Goal: Task Accomplishment & Management: Manage account settings

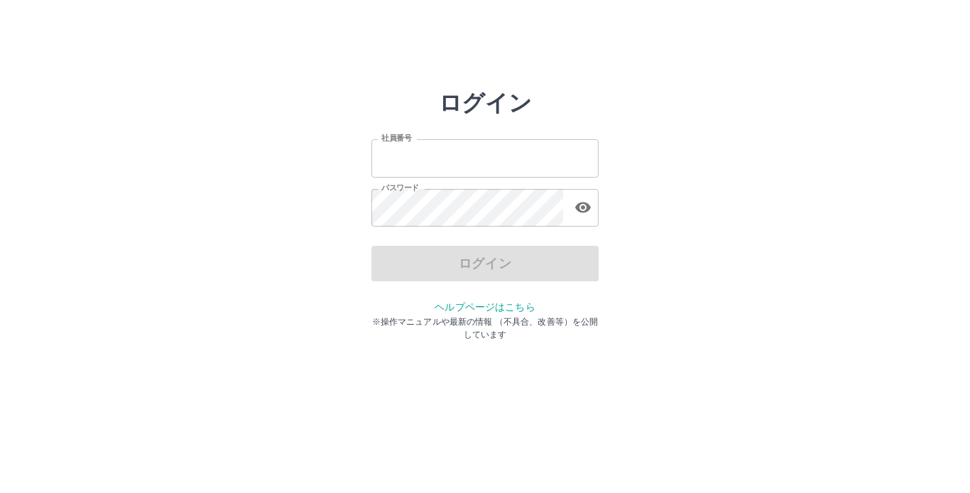
type input "*******"
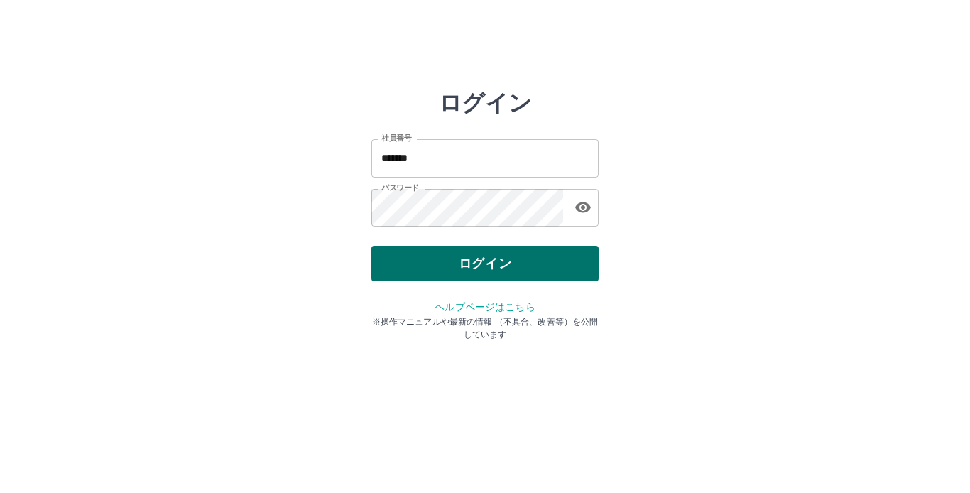
click at [504, 264] on div "ログイン" at bounding box center [484, 264] width 227 height 36
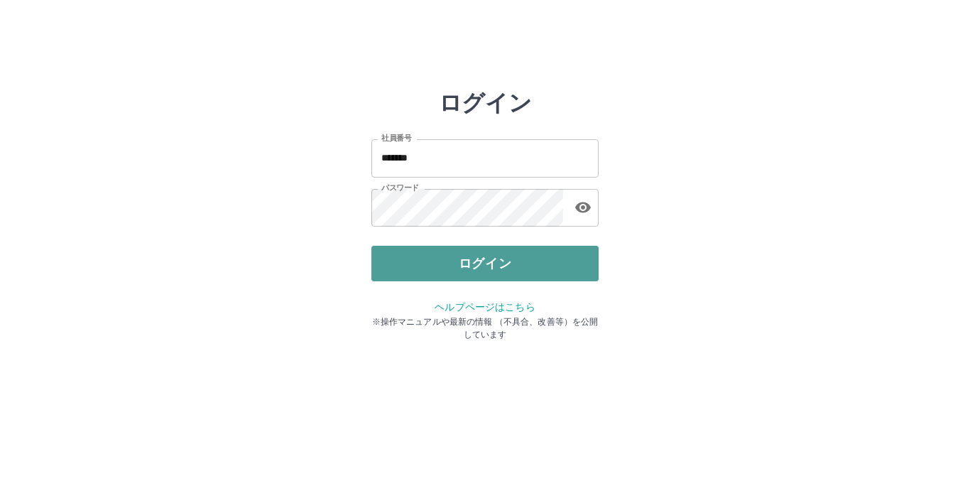
click at [504, 264] on button "ログイン" at bounding box center [484, 264] width 227 height 36
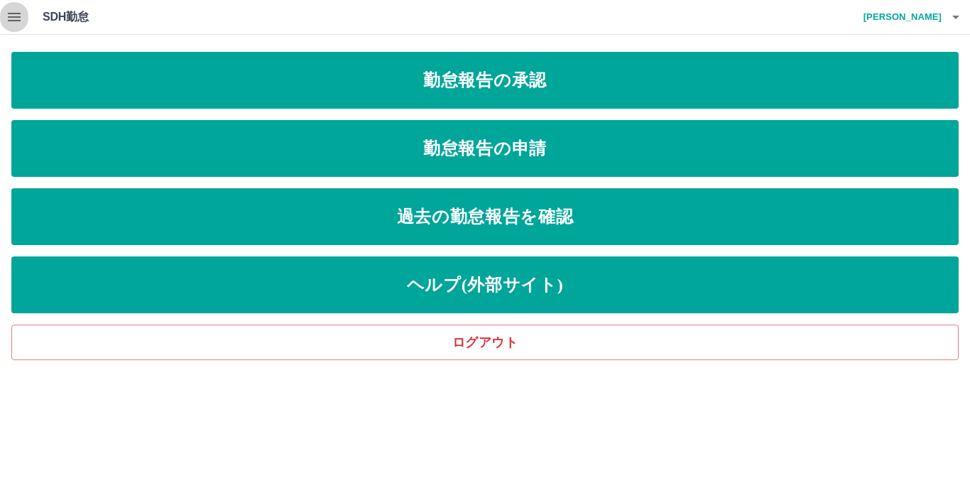
click at [11, 16] on icon "button" at bounding box center [14, 17] width 17 height 17
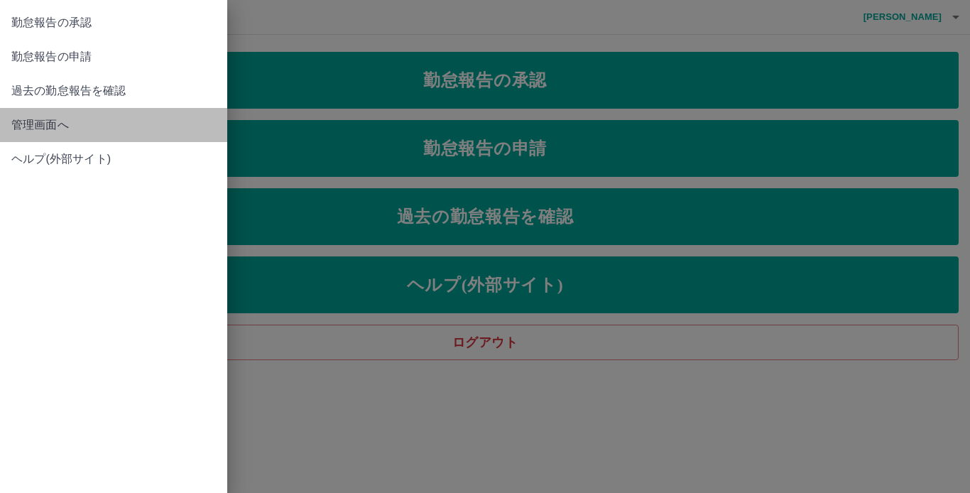
click at [40, 124] on span "管理画面へ" at bounding box center [113, 124] width 204 height 17
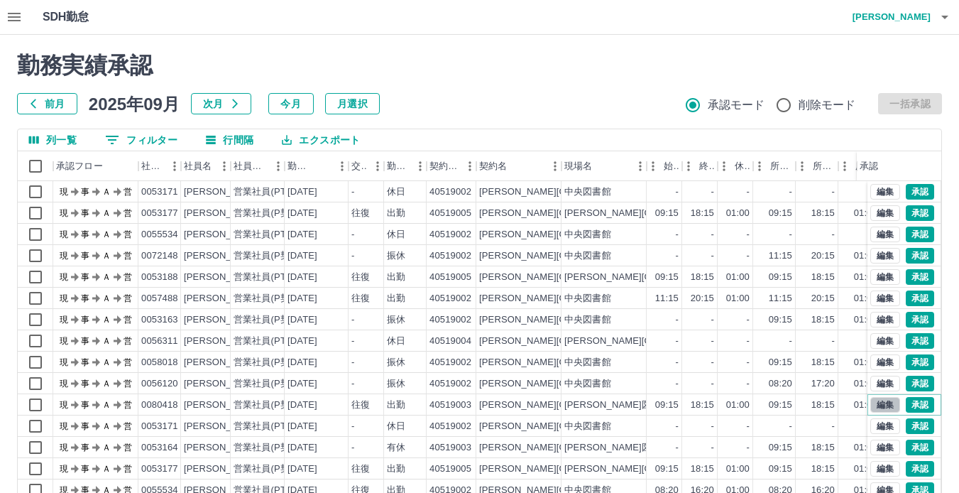
click at [870, 408] on button "編集" at bounding box center [885, 405] width 30 height 16
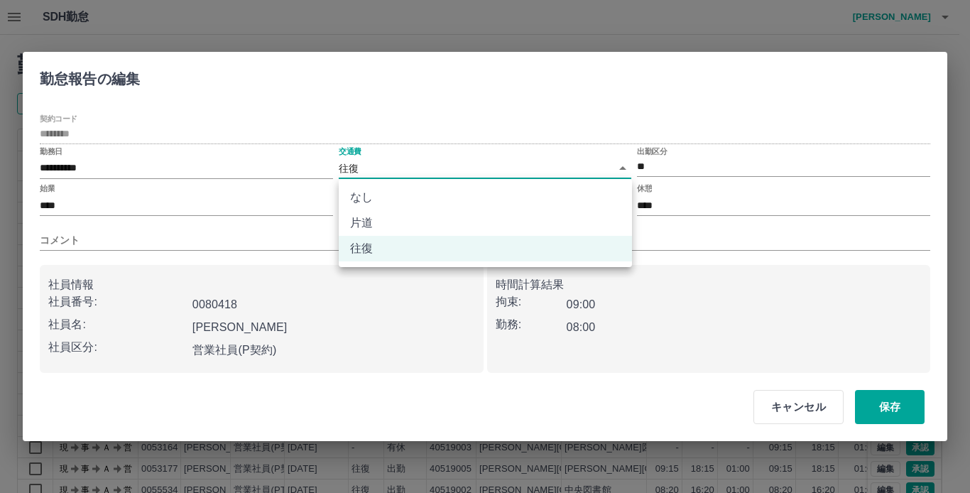
click at [392, 175] on body "SDH勤怠 [PERSON_NAME] 勤務実績承認 前月 [DATE] 次月 今月 月選択 承認モード 削除モード 一括承認 列一覧 0 フィルター 行間隔…" at bounding box center [485, 300] width 970 height 600
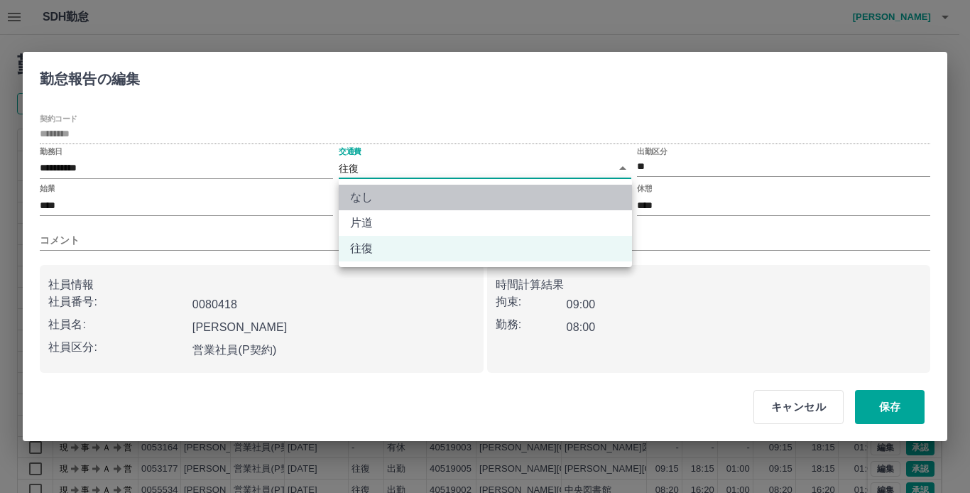
click at [393, 200] on li "なし" at bounding box center [485, 198] width 293 height 26
type input "****"
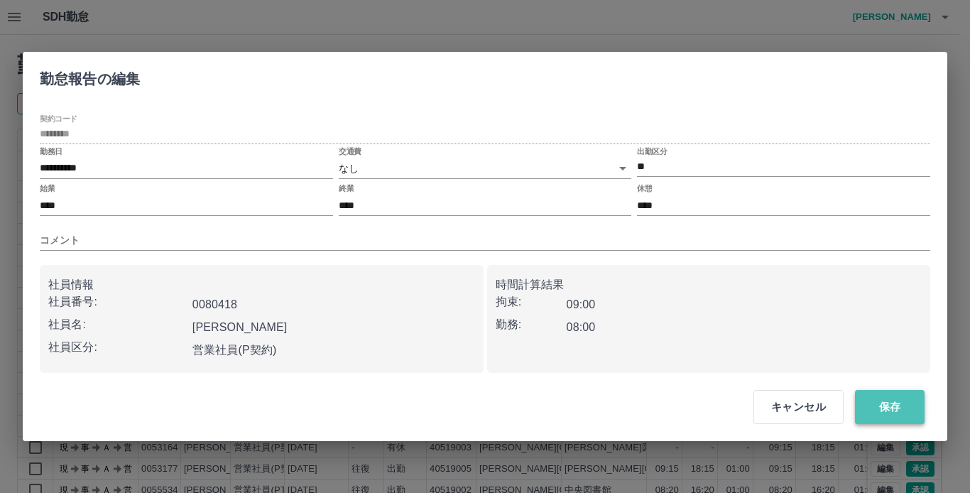
click at [905, 408] on button "保存" at bounding box center [890, 407] width 70 height 34
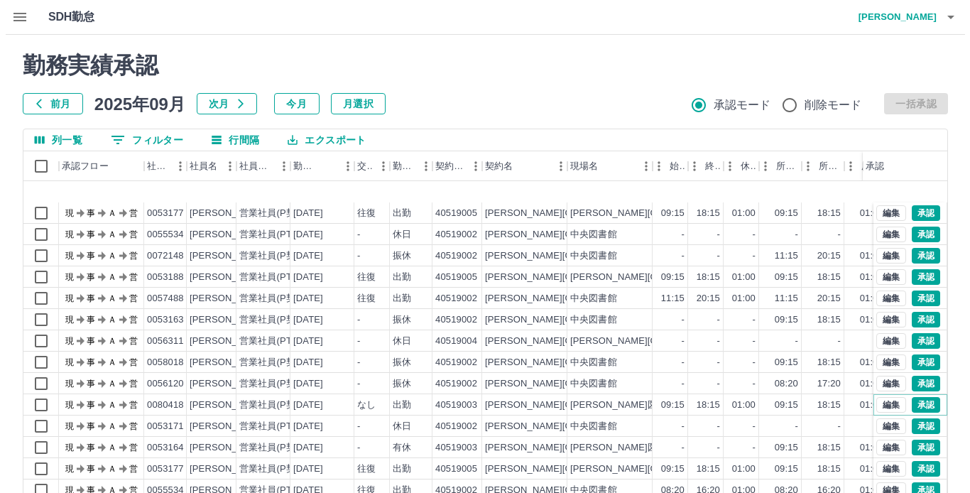
scroll to position [72, 0]
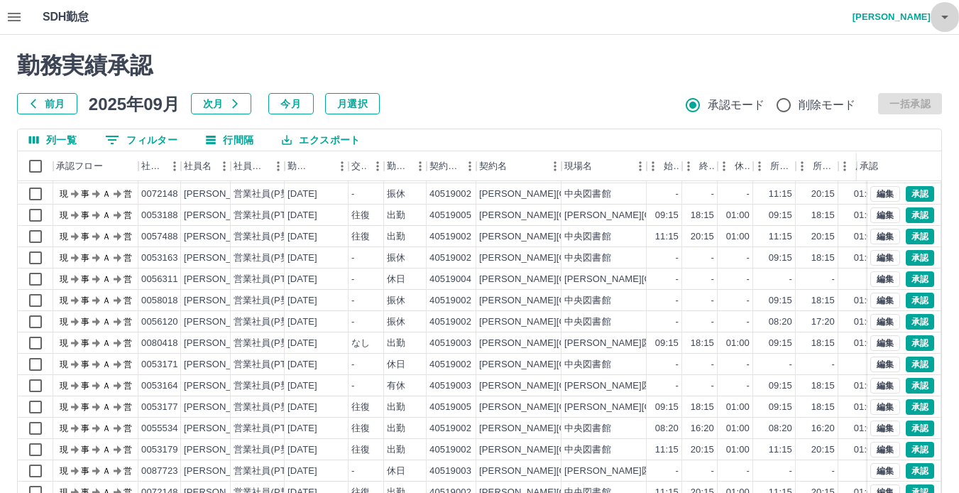
click at [946, 21] on icon "button" at bounding box center [945, 17] width 17 height 17
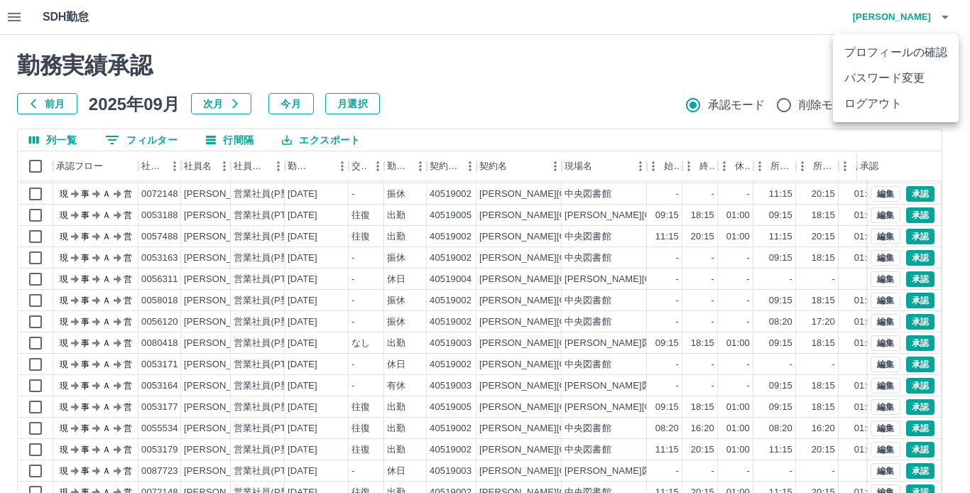
click at [903, 109] on li "ログアウト" at bounding box center [896, 104] width 126 height 26
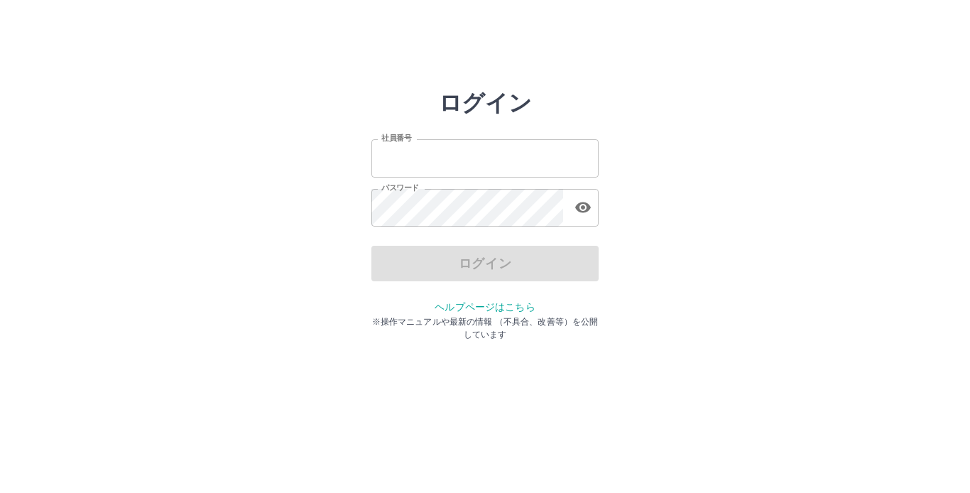
type input "*******"
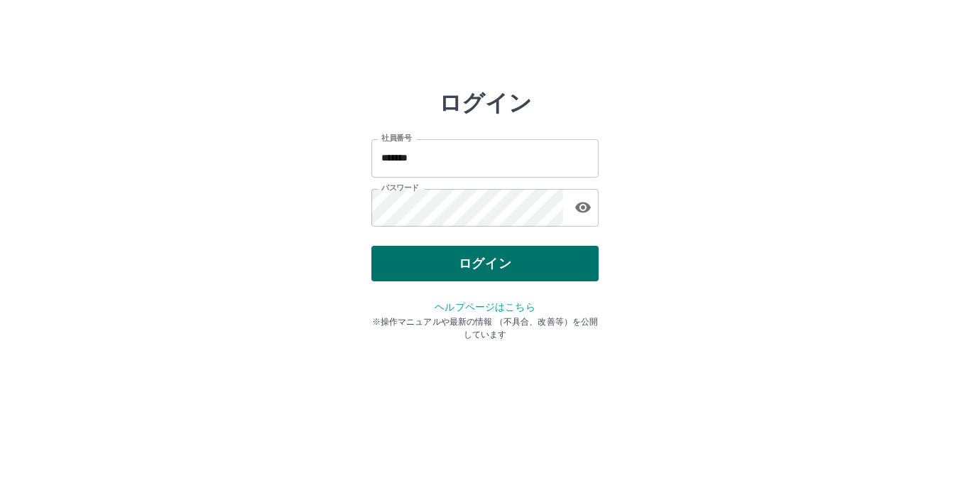
click at [429, 260] on div "ログイン" at bounding box center [484, 264] width 227 height 36
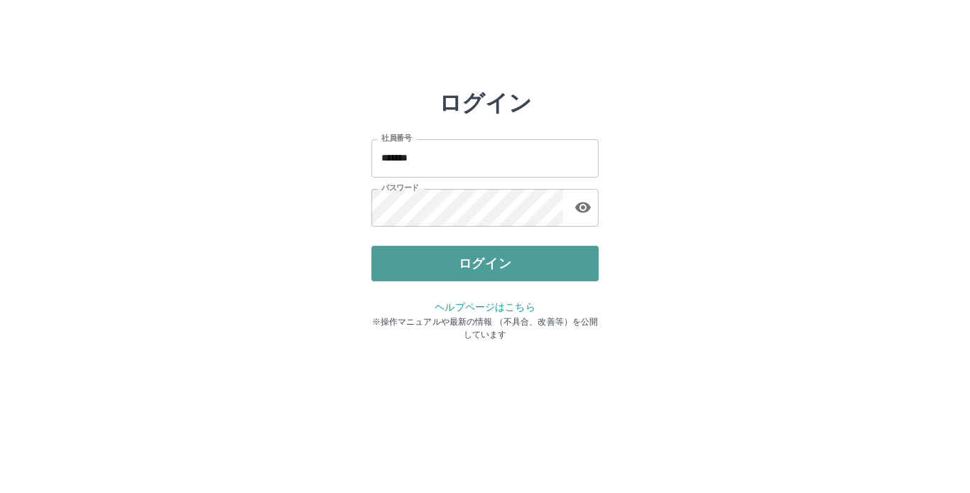
click at [429, 260] on button "ログイン" at bounding box center [484, 264] width 227 height 36
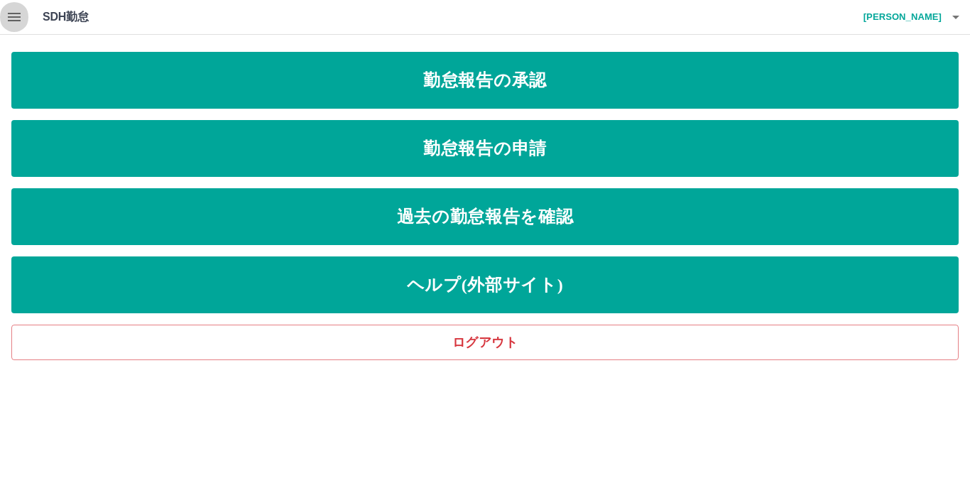
click at [15, 11] on icon "button" at bounding box center [14, 17] width 17 height 17
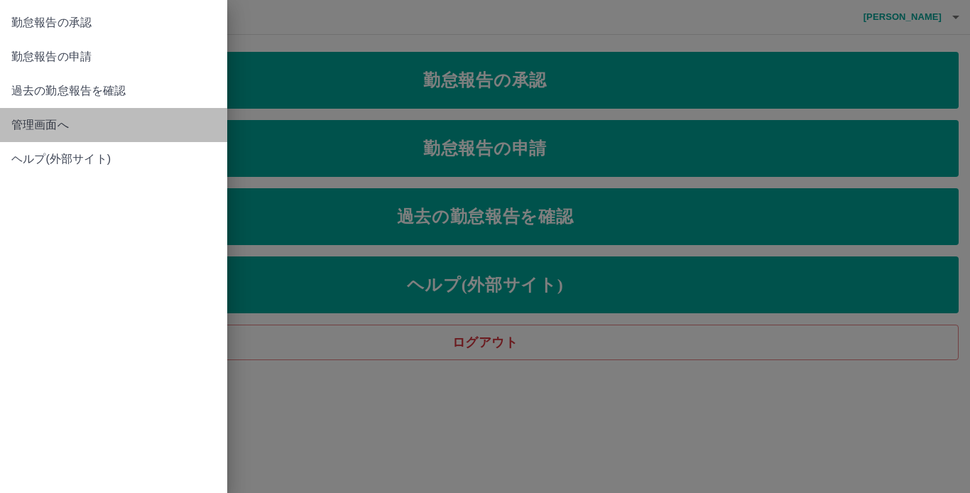
click at [48, 132] on span "管理画面へ" at bounding box center [113, 124] width 204 height 17
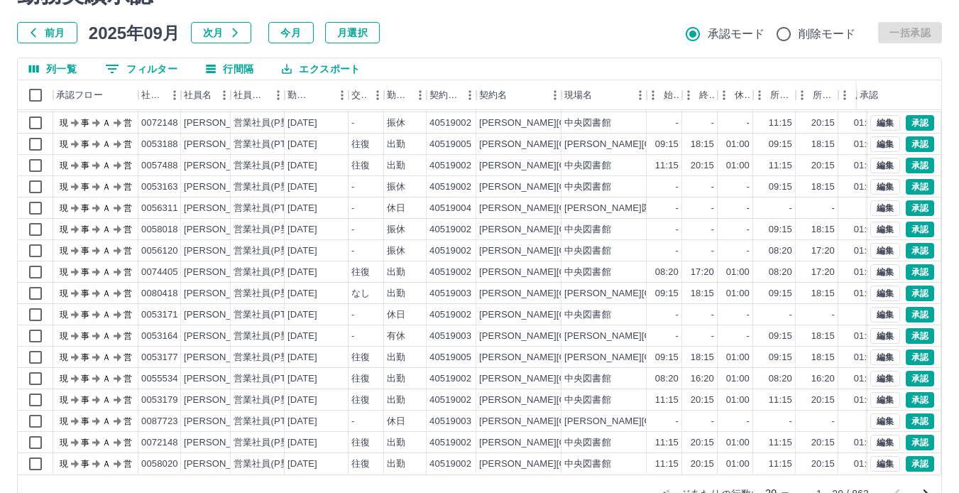
scroll to position [107, 0]
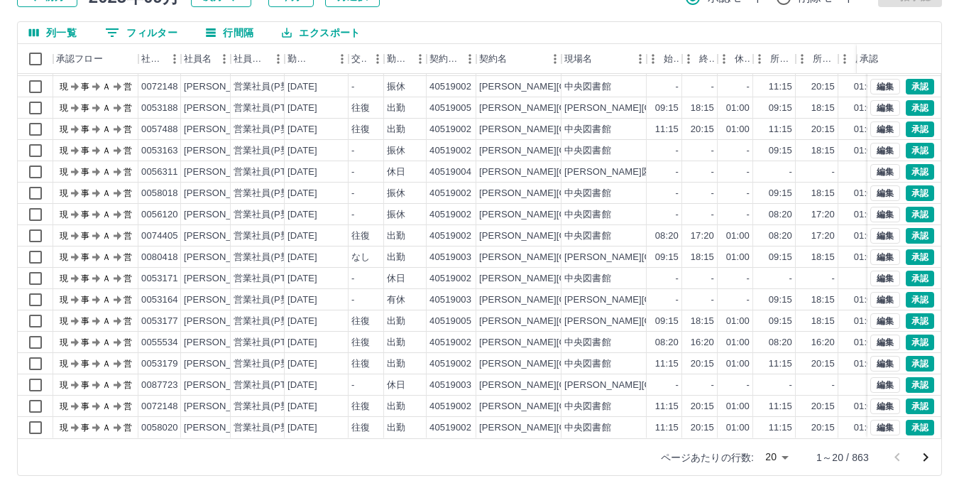
click at [927, 461] on icon "次のページへ" at bounding box center [925, 457] width 17 height 17
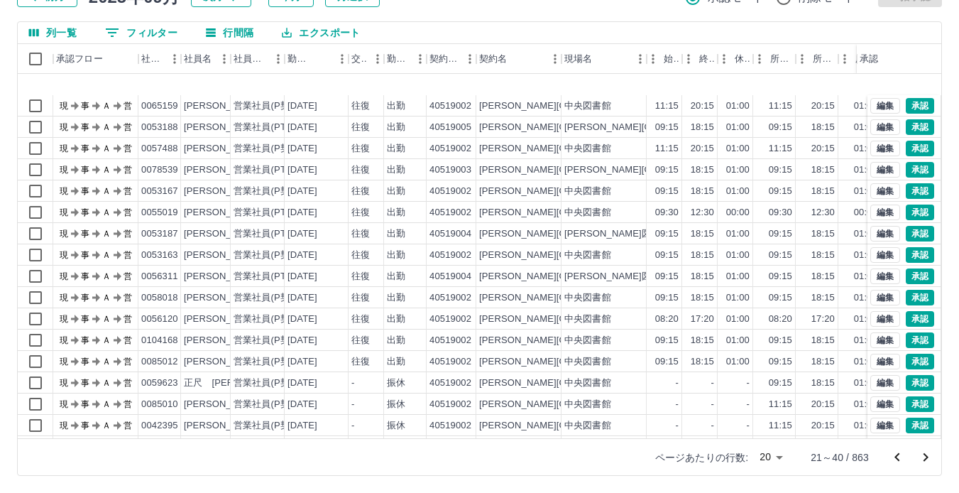
scroll to position [72, 0]
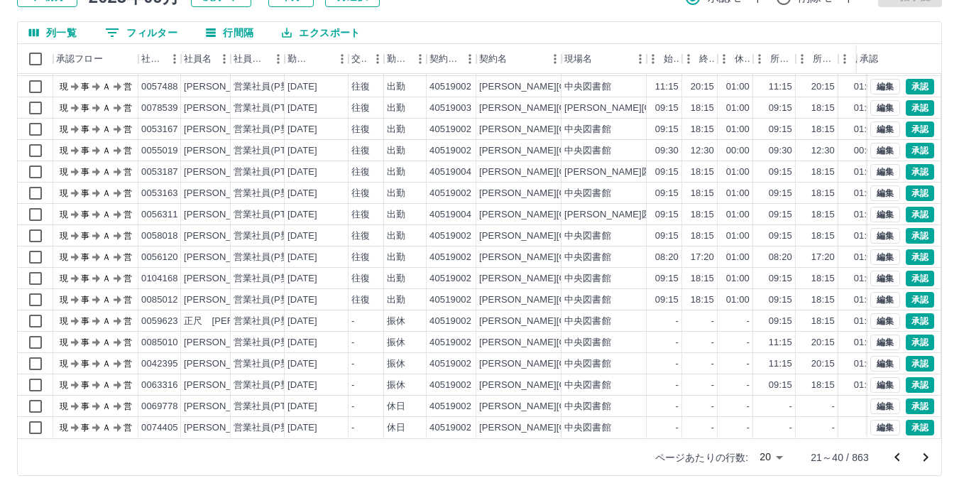
click at [926, 461] on icon "次のページへ" at bounding box center [925, 457] width 17 height 17
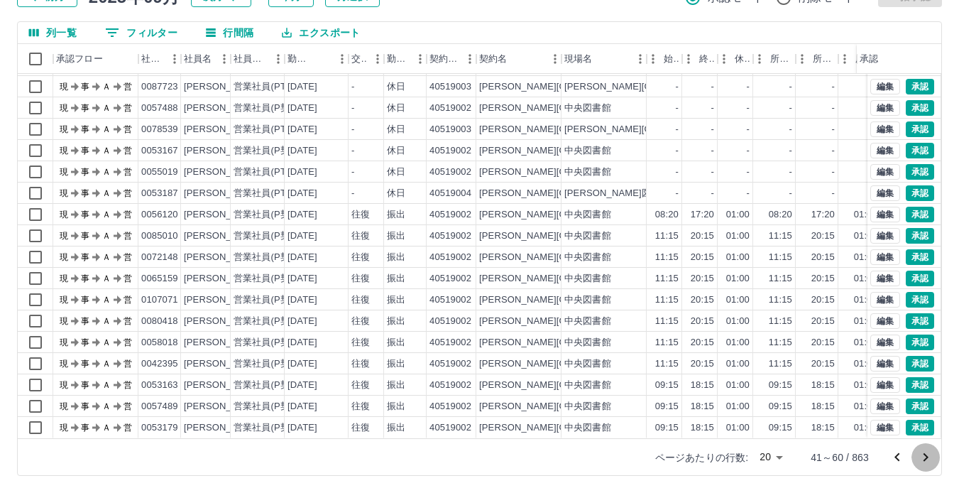
click at [925, 454] on icon "次のページへ" at bounding box center [926, 457] width 5 height 9
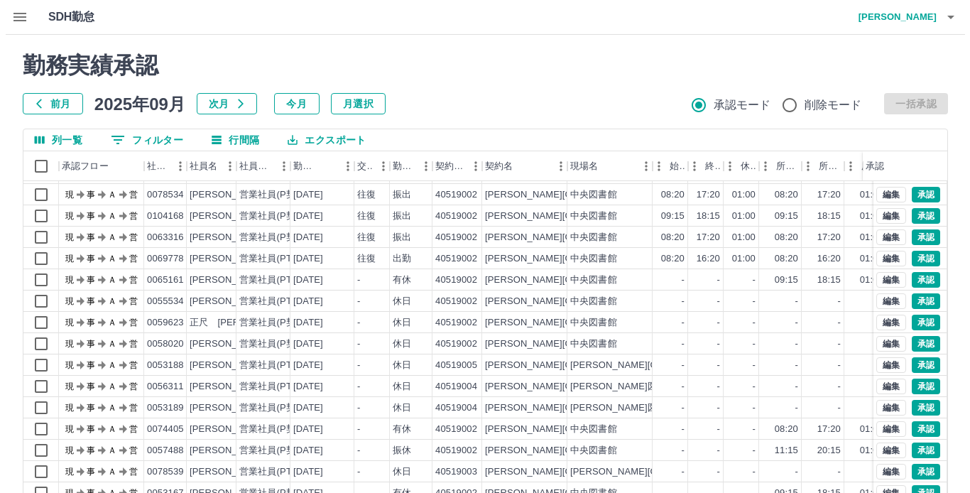
scroll to position [0, 0]
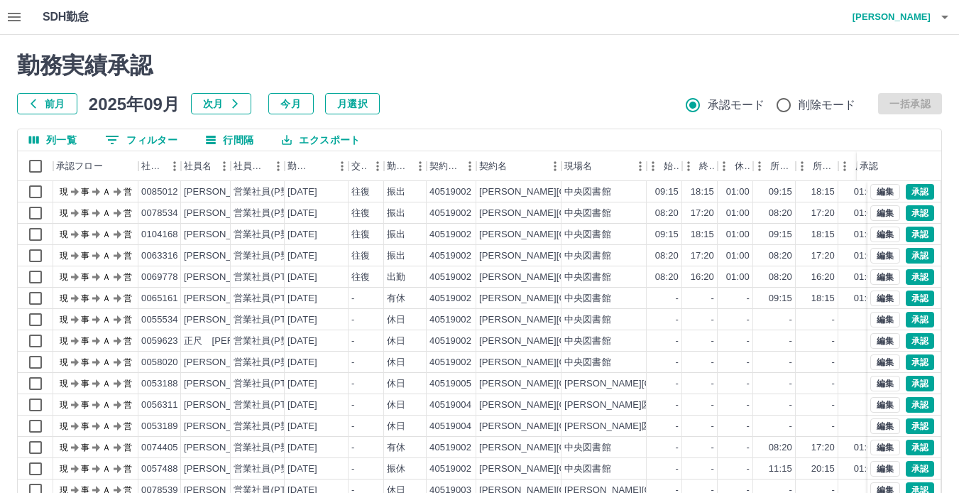
click at [946, 18] on icon "button" at bounding box center [944, 18] width 7 height 4
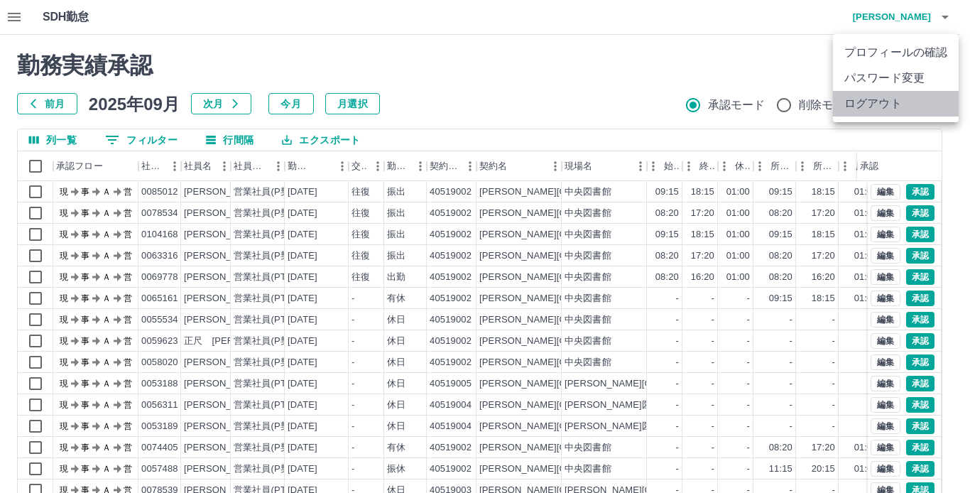
click at [878, 104] on li "ログアウト" at bounding box center [896, 104] width 126 height 26
